Goal: Task Accomplishment & Management: Manage account settings

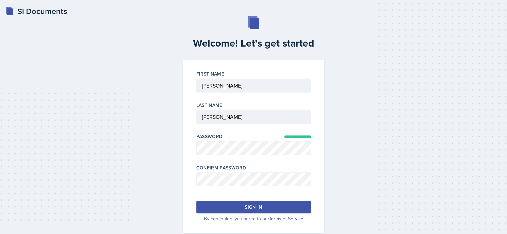
click at [227, 205] on button "Sign in" at bounding box center [253, 207] width 115 height 13
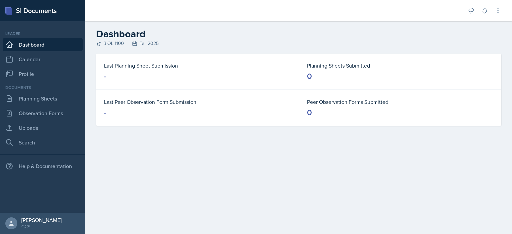
drag, startPoint x: 492, startPoint y: 1, endPoint x: 177, endPoint y: 146, distance: 346.7
click at [177, 146] on main "Dashboard BIOL 1100 Fall 2025 Last Planning Sheet Submission - Planning Sheets …" at bounding box center [298, 127] width 426 height 213
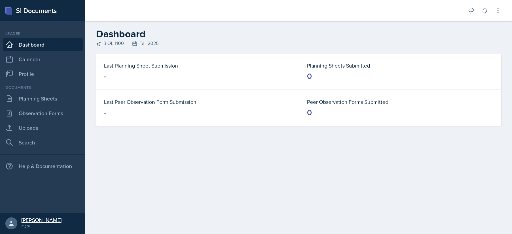
click at [12, 223] on icon at bounding box center [11, 223] width 7 height 7
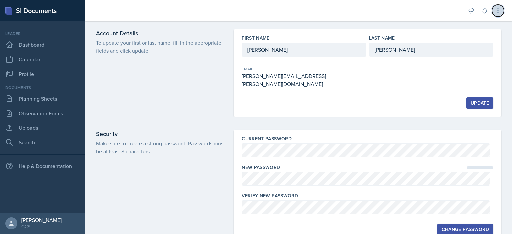
click at [499, 8] on icon at bounding box center [497, 10] width 7 height 7
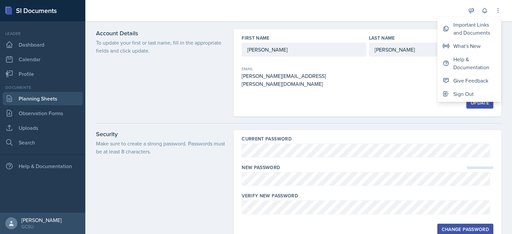
click at [42, 100] on link "Planning Sheets" at bounding box center [43, 98] width 80 height 13
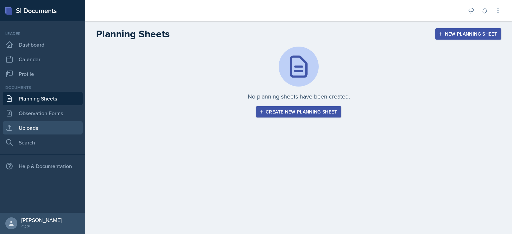
click at [28, 125] on link "Uploads" at bounding box center [43, 127] width 80 height 13
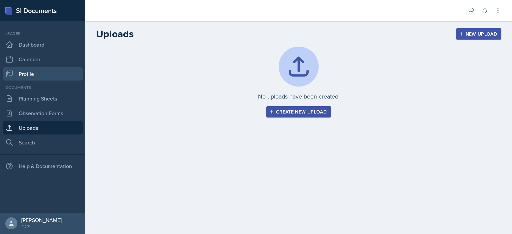
click at [35, 68] on link "Profile" at bounding box center [43, 73] width 80 height 13
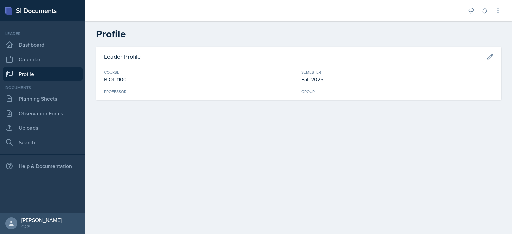
click at [111, 91] on div "Professor" at bounding box center [200, 92] width 192 height 6
click at [489, 57] on icon at bounding box center [489, 56] width 7 height 7
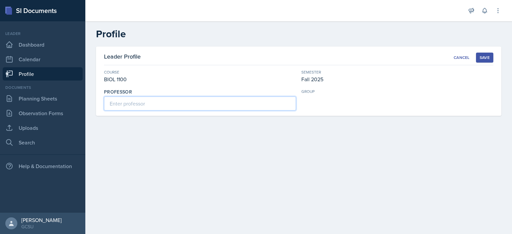
click at [170, 104] on input at bounding box center [200, 104] width 192 height 14
type input "[PERSON_NAME]"
click at [480, 55] on div "Save" at bounding box center [484, 57] width 10 height 5
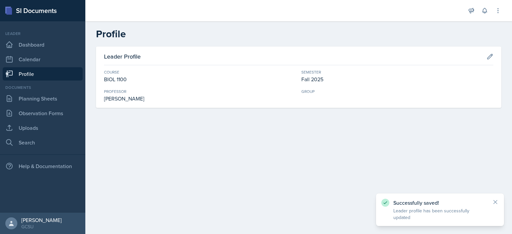
click at [16, 52] on div "Leader Dashboard Calendar Profile" at bounding box center [43, 56] width 80 height 50
click at [40, 113] on link "Observation Forms" at bounding box center [43, 113] width 80 height 13
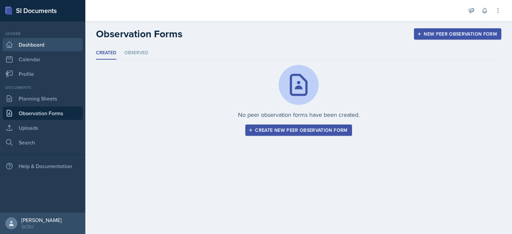
click at [13, 47] on link "Dashboard" at bounding box center [43, 44] width 80 height 13
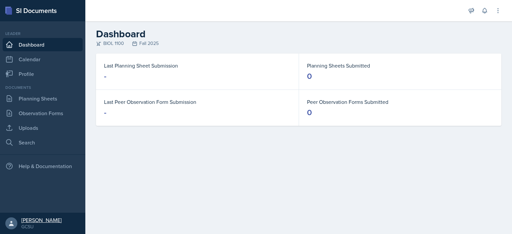
click at [35, 218] on div "[PERSON_NAME]" at bounding box center [41, 220] width 40 height 7
